Goal: Information Seeking & Learning: Learn about a topic

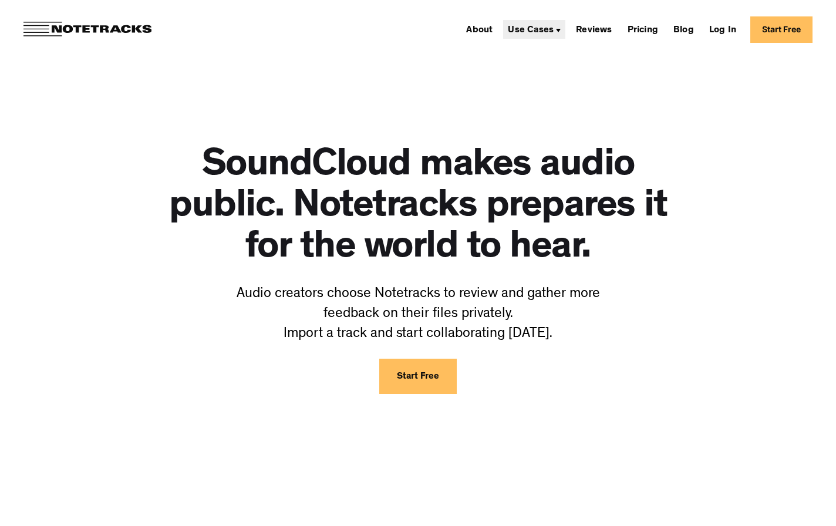
click at [537, 28] on div "Use Cases" at bounding box center [531, 30] width 46 height 9
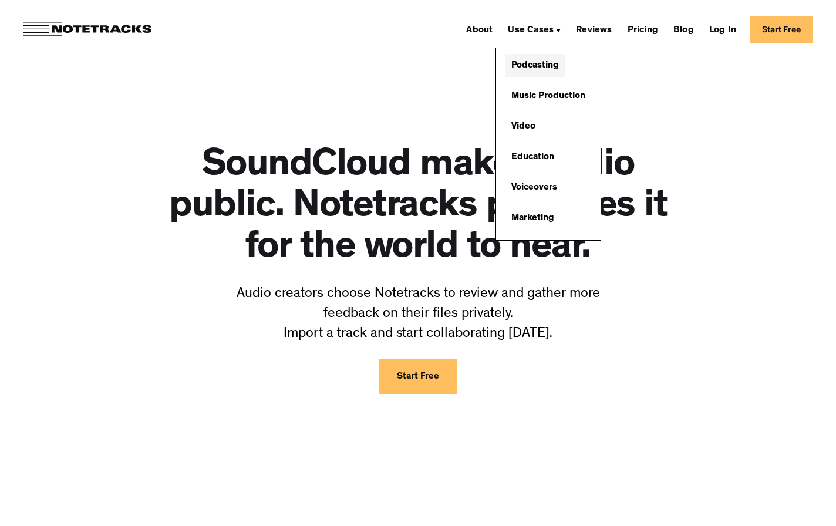
click at [528, 59] on link "Podcasting" at bounding box center [535, 65] width 59 height 23
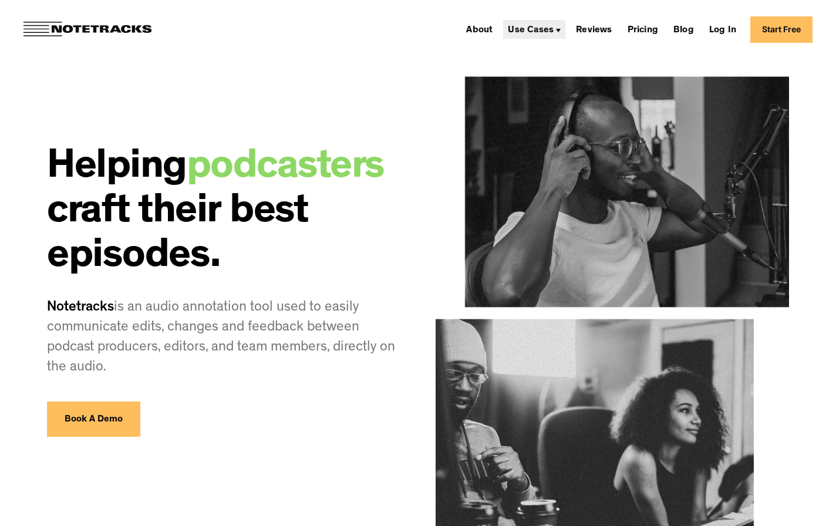
click at [525, 37] on div "Use Cases" at bounding box center [534, 29] width 62 height 19
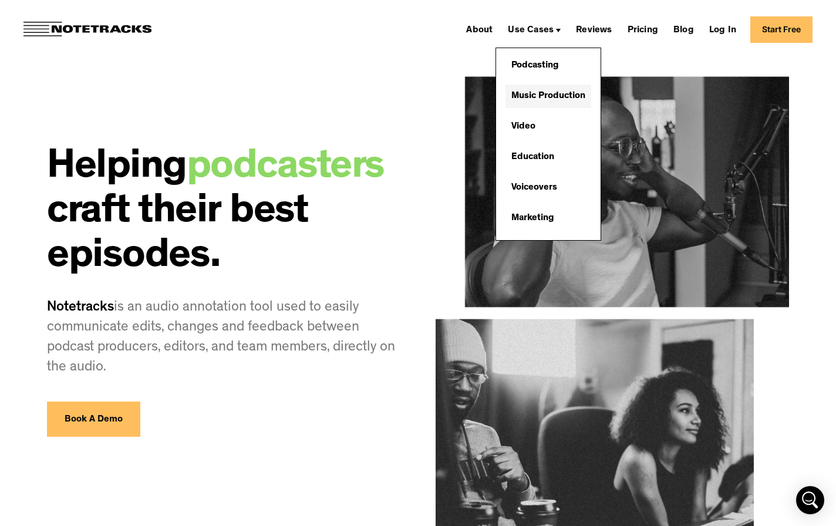
click at [542, 87] on link "Music Production" at bounding box center [549, 96] width 86 height 23
